Goal: Information Seeking & Learning: Understand process/instructions

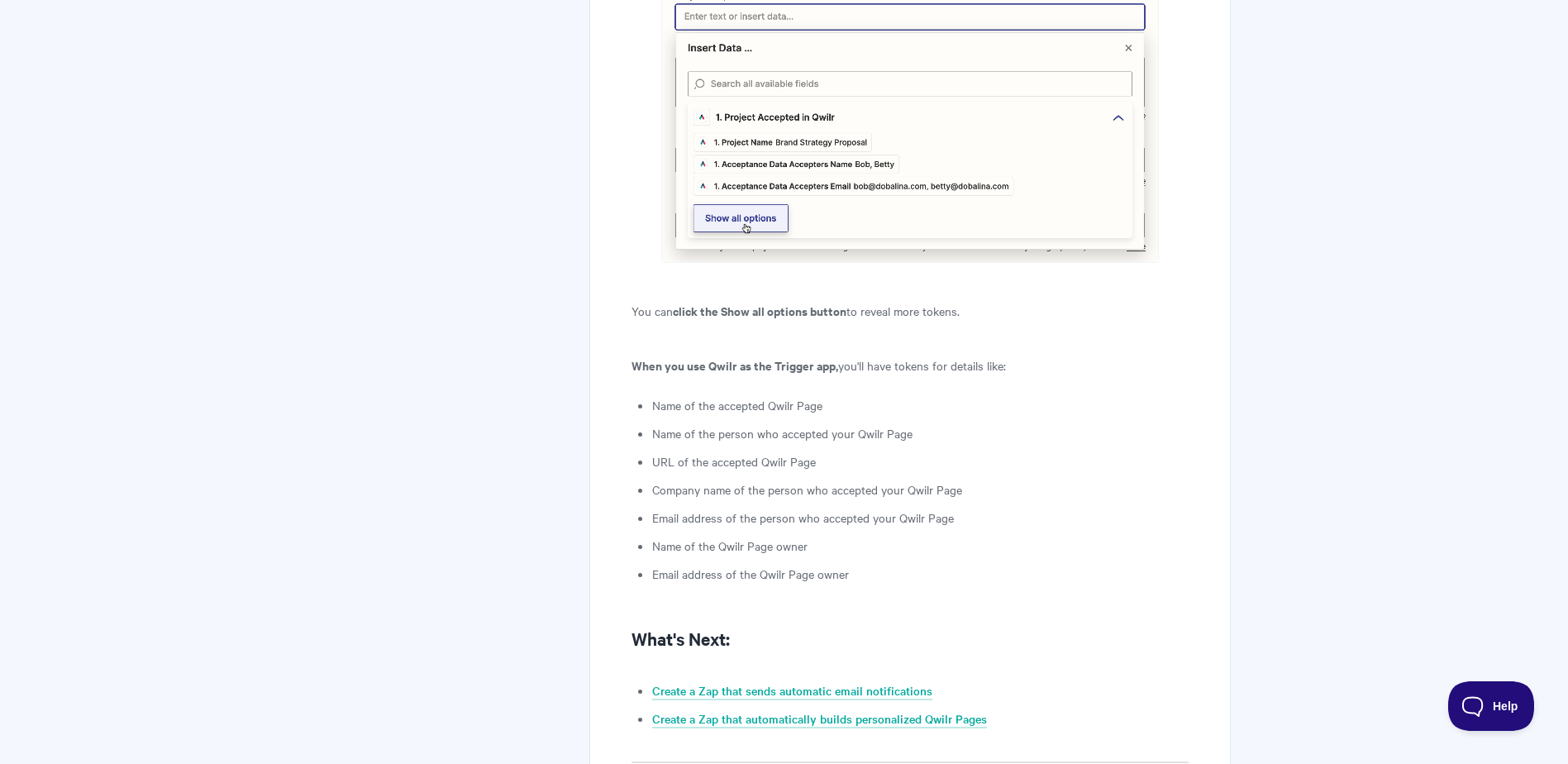
scroll to position [3968, 0]
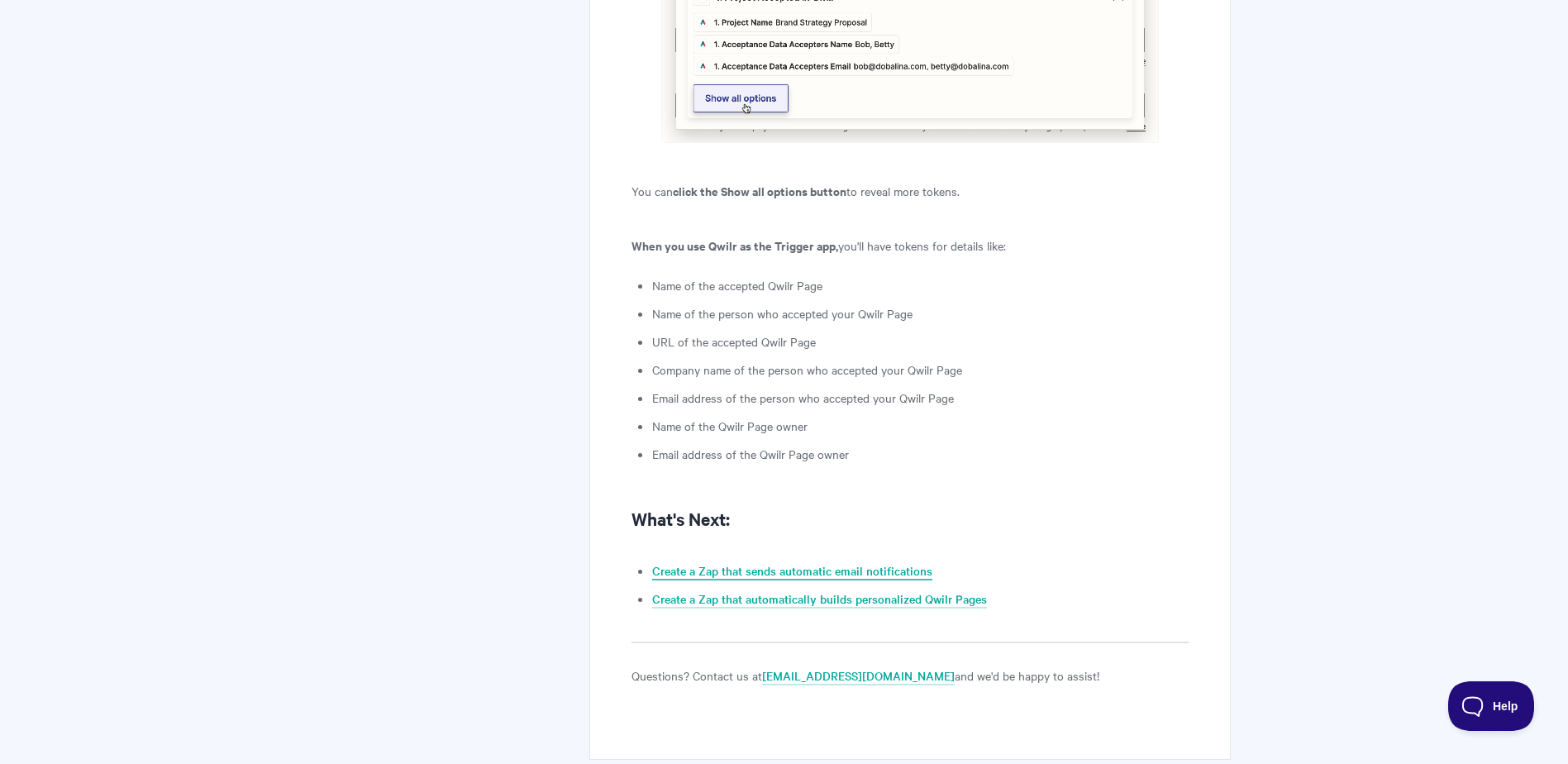
click at [719, 562] on link "Create a Zap that sends automatic email notifications" at bounding box center [792, 571] width 280 height 18
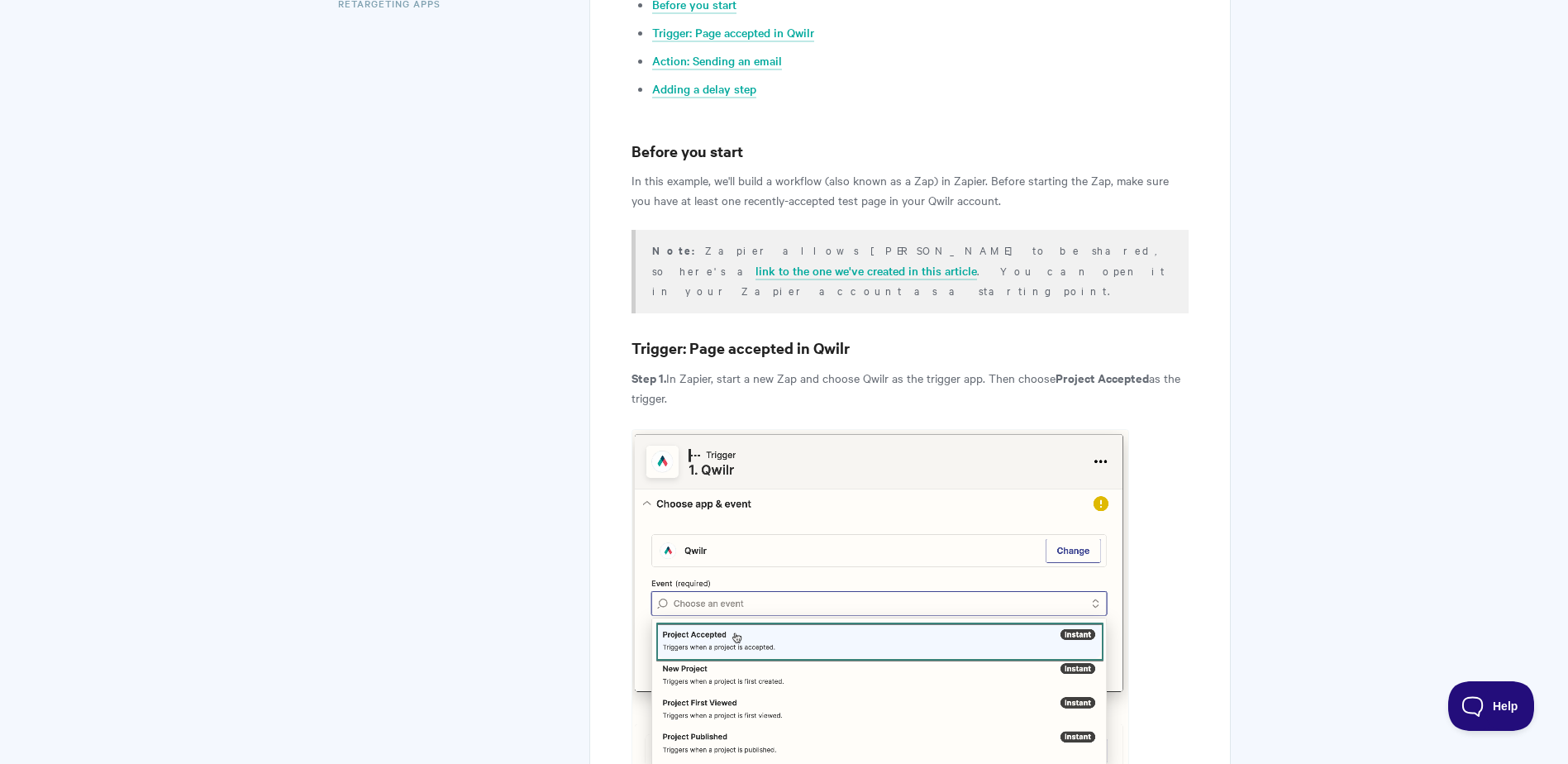
scroll to position [661, 0]
